Goal: Task Accomplishment & Management: Use online tool/utility

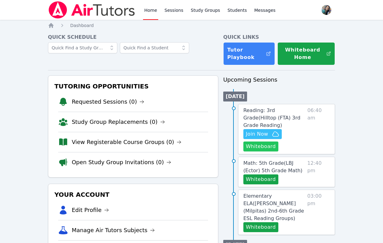
click at [264, 141] on button "Whiteboard" at bounding box center [261, 146] width 35 height 10
click at [254, 130] on span "Join Now" at bounding box center [257, 133] width 22 height 7
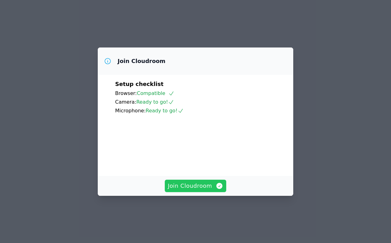
click at [189, 190] on span "Join Cloudroom" at bounding box center [195, 185] width 55 height 9
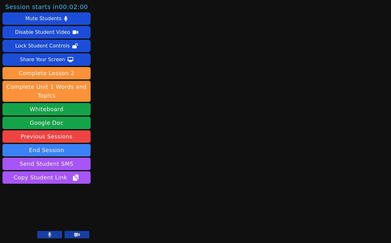
click at [49, 235] on icon at bounding box center [49, 234] width 3 height 5
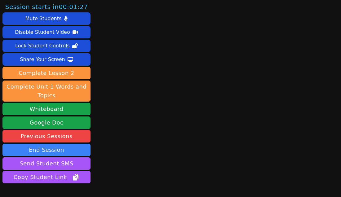
click at [157, 65] on div "Session starts in 00:01:27 Mute Students Disable Student Video Lock Student Con…" at bounding box center [170, 98] width 341 height 197
